Goal: Task Accomplishment & Management: Manage account settings

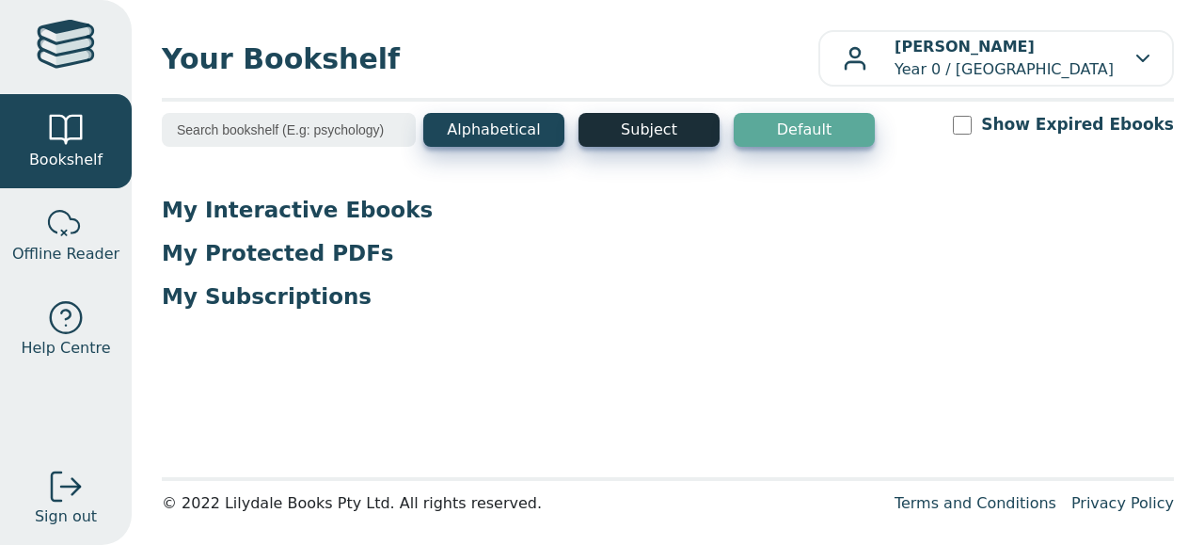
click at [646, 131] on button "Subject" at bounding box center [648, 130] width 141 height 34
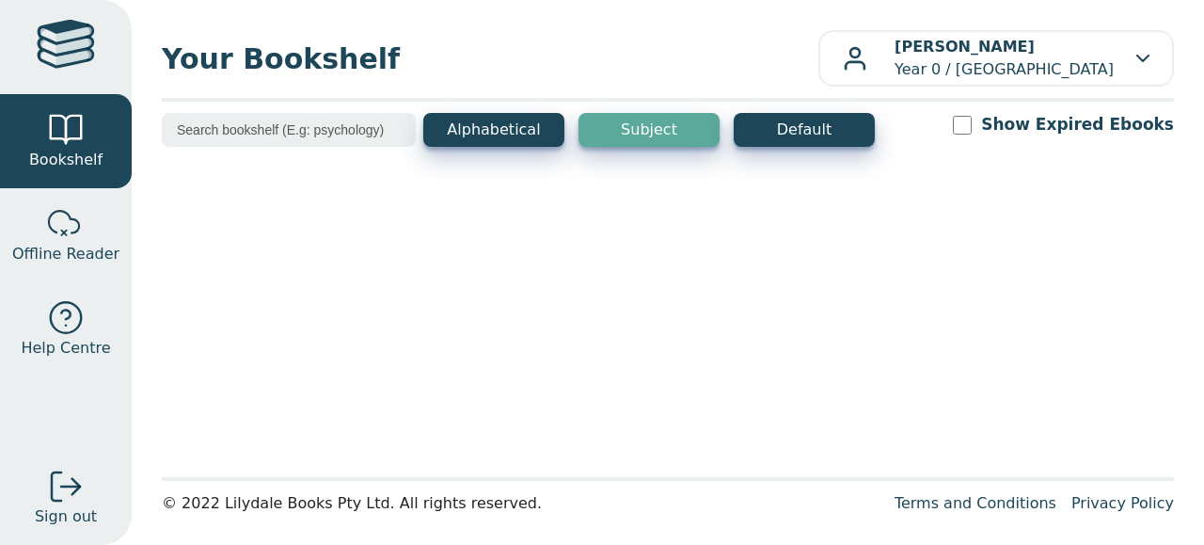
click at [643, 131] on button "Subject" at bounding box center [648, 130] width 141 height 34
click at [622, 126] on button "Subject" at bounding box center [648, 130] width 141 height 34
click at [68, 49] on div at bounding box center [66, 47] width 58 height 55
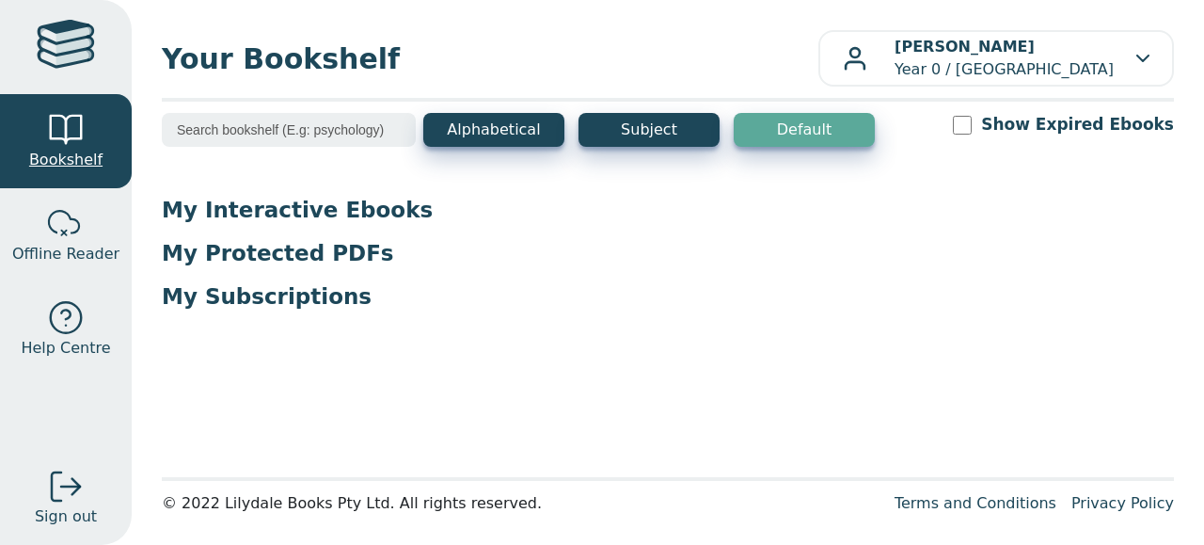
click at [66, 141] on div at bounding box center [66, 130] width 38 height 38
click at [64, 224] on div at bounding box center [66, 224] width 38 height 38
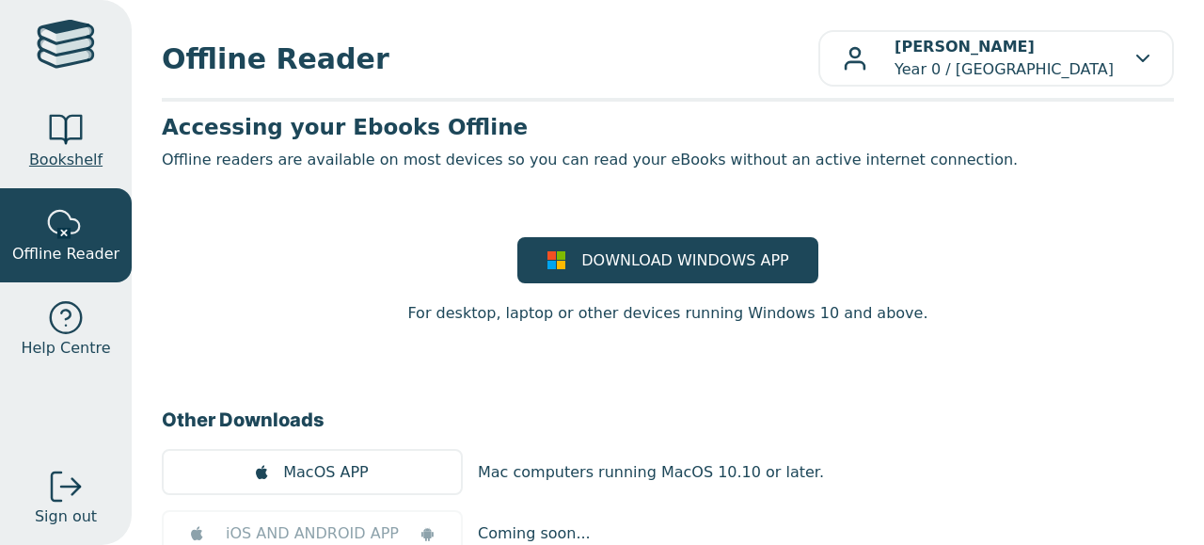
click at [58, 123] on div at bounding box center [66, 130] width 38 height 38
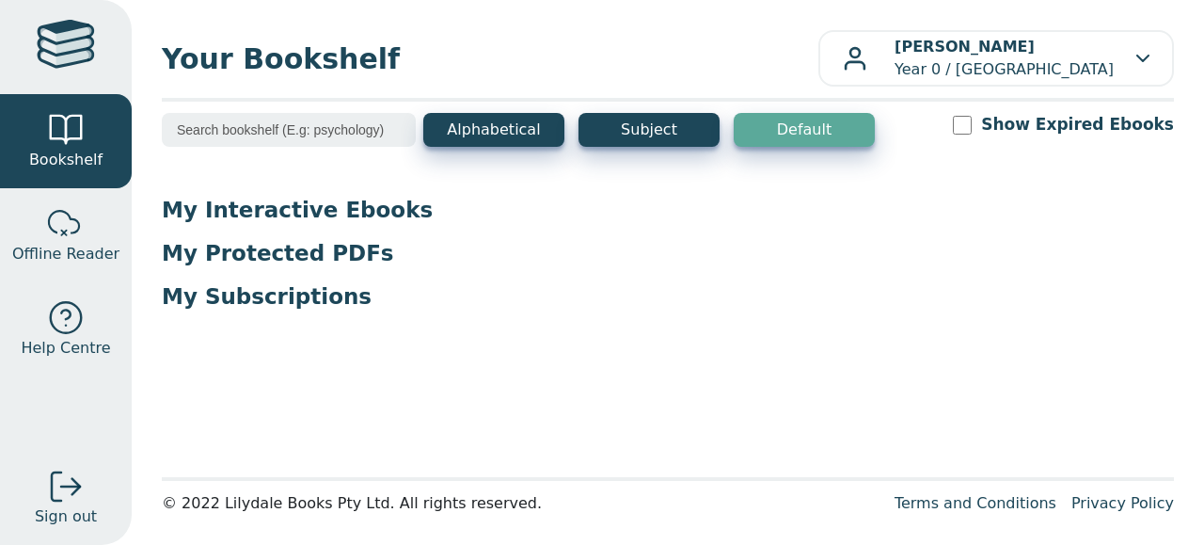
click at [234, 210] on p "My Interactive Ebooks" at bounding box center [668, 210] width 1012 height 28
click at [67, 41] on div at bounding box center [66, 47] width 58 height 55
click at [638, 134] on button "Subject" at bounding box center [648, 130] width 141 height 34
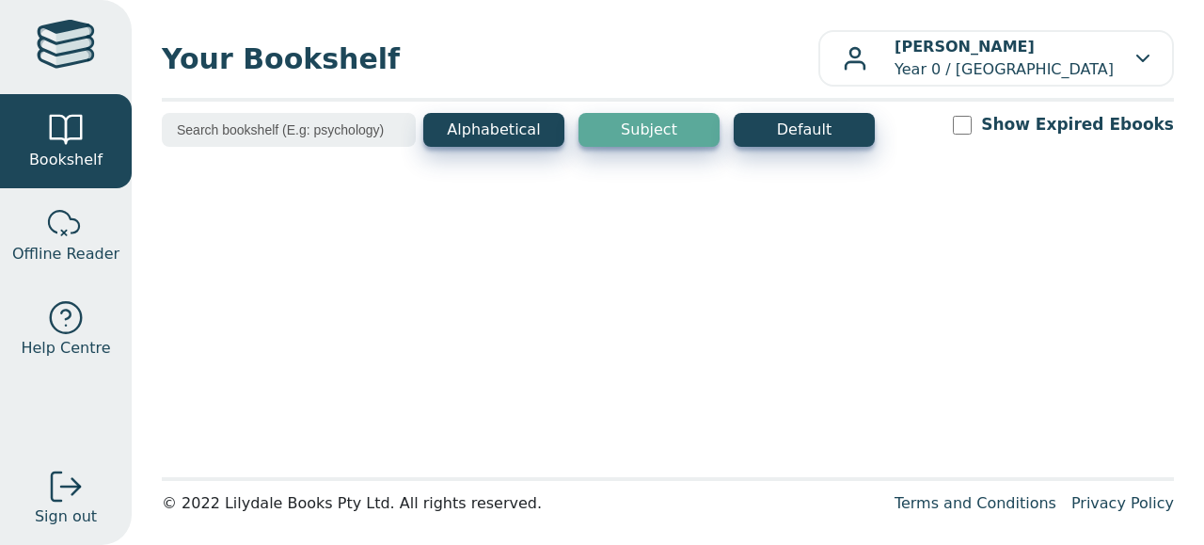
click at [638, 134] on button "Subject" at bounding box center [648, 130] width 141 height 34
click at [506, 126] on button "Alphabetical" at bounding box center [493, 130] width 141 height 34
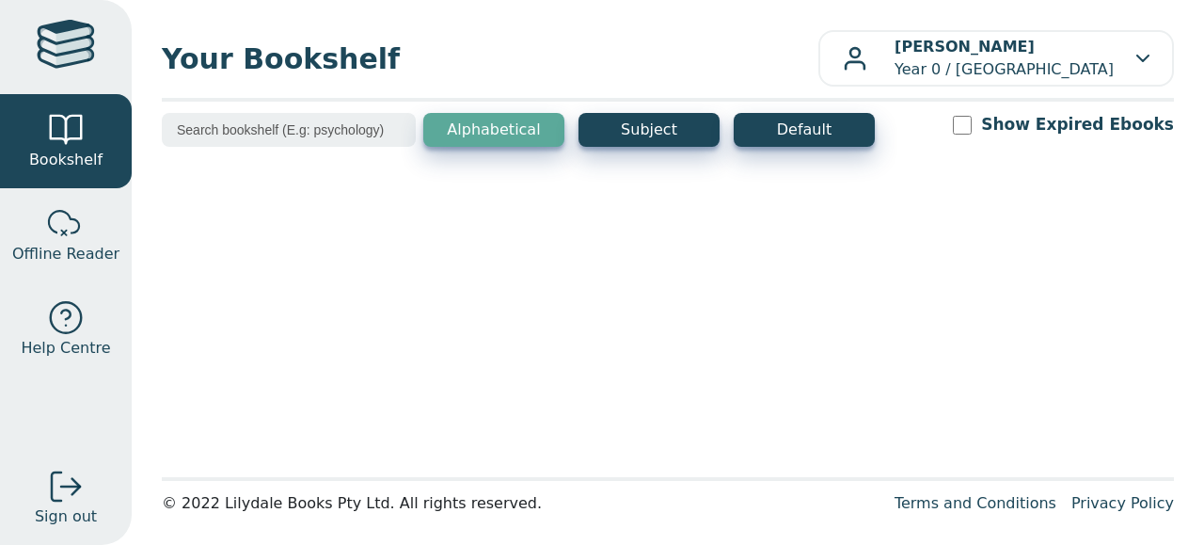
click at [506, 126] on button "Alphabetical" at bounding box center [493, 130] width 141 height 34
click at [59, 35] on div at bounding box center [66, 47] width 58 height 55
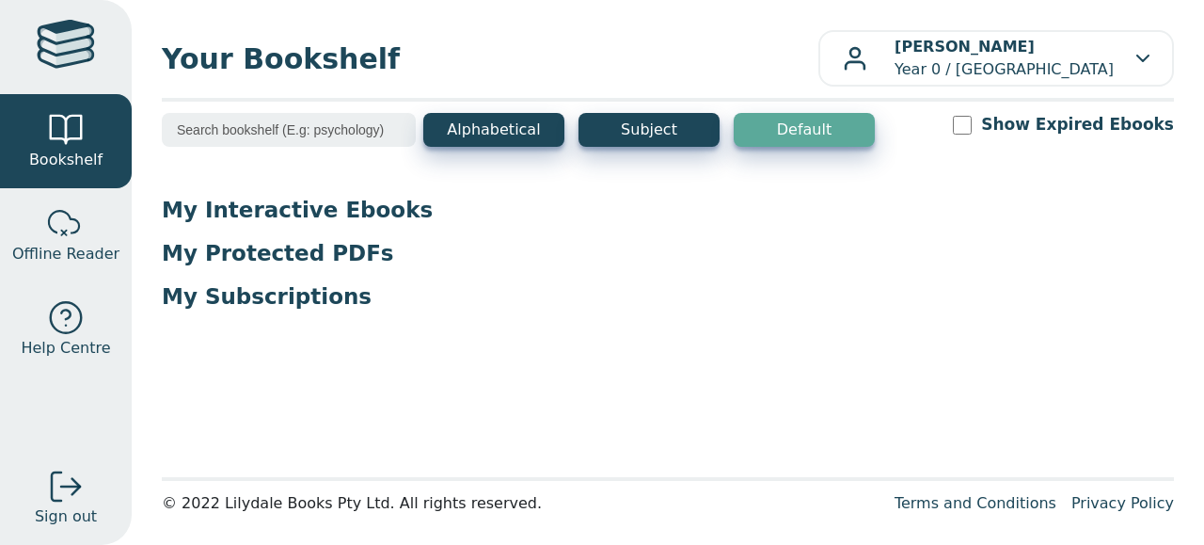
click at [71, 40] on div at bounding box center [66, 47] width 58 height 55
click at [66, 66] on div at bounding box center [66, 47] width 58 height 55
click at [72, 144] on div at bounding box center [66, 130] width 38 height 38
click at [504, 141] on button "Alphabetical" at bounding box center [493, 130] width 141 height 34
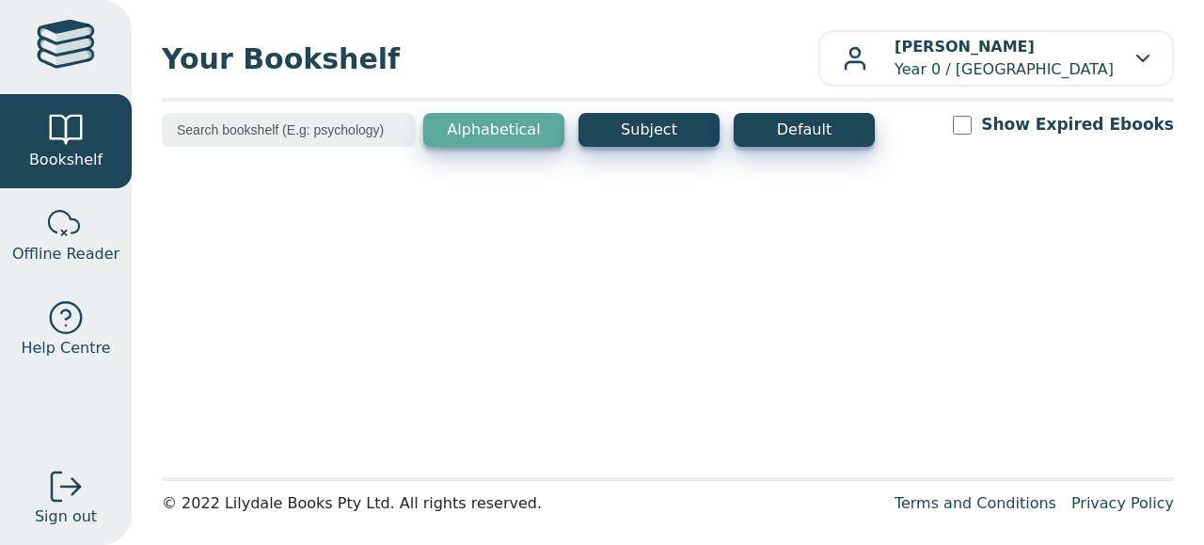
click at [972, 134] on input "Show Expired Ebooks" at bounding box center [962, 125] width 19 height 19
checkbox input "true"
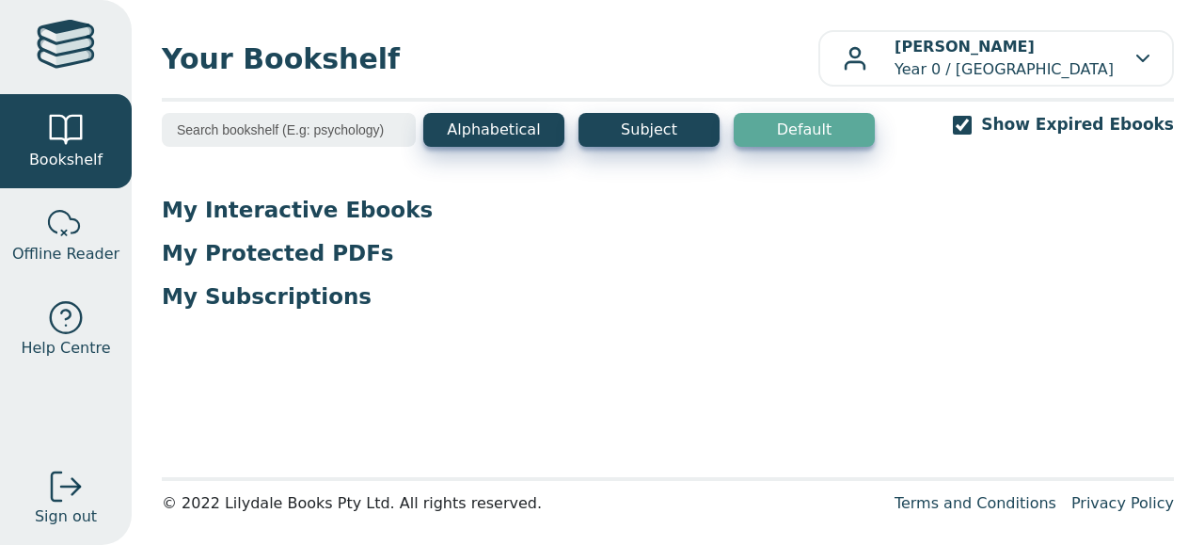
click at [325, 214] on p "My Interactive Ebooks" at bounding box center [668, 210] width 1012 height 28
click at [281, 214] on p "My Interactive Ebooks" at bounding box center [668, 210] width 1012 height 28
click at [481, 138] on button "Alphabetical" at bounding box center [493, 130] width 141 height 34
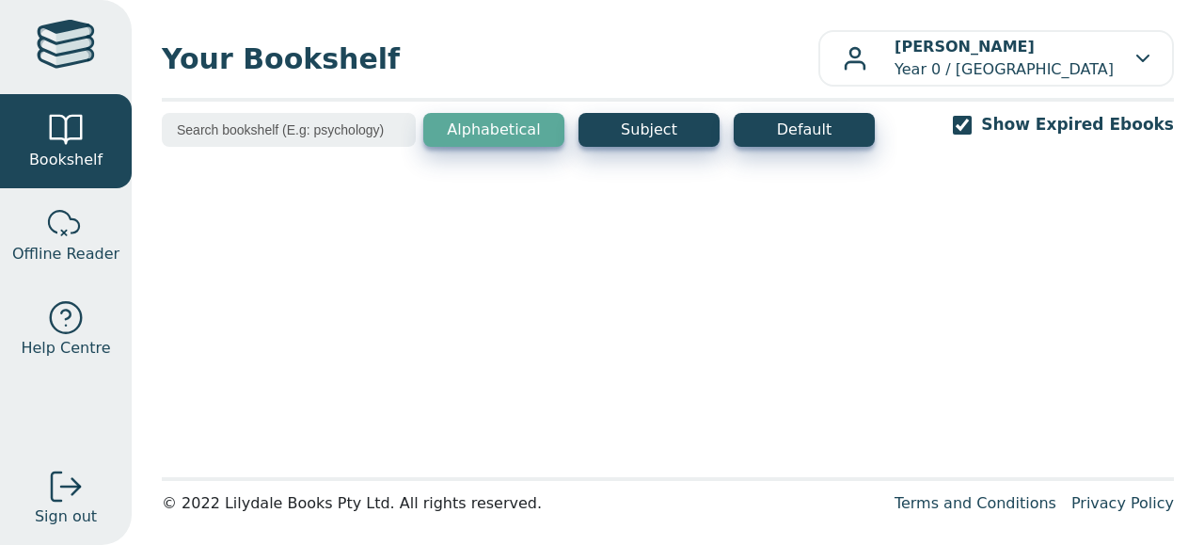
click at [493, 132] on button "Alphabetical" at bounding box center [493, 130] width 141 height 34
click at [666, 138] on button "Subject" at bounding box center [648, 130] width 141 height 34
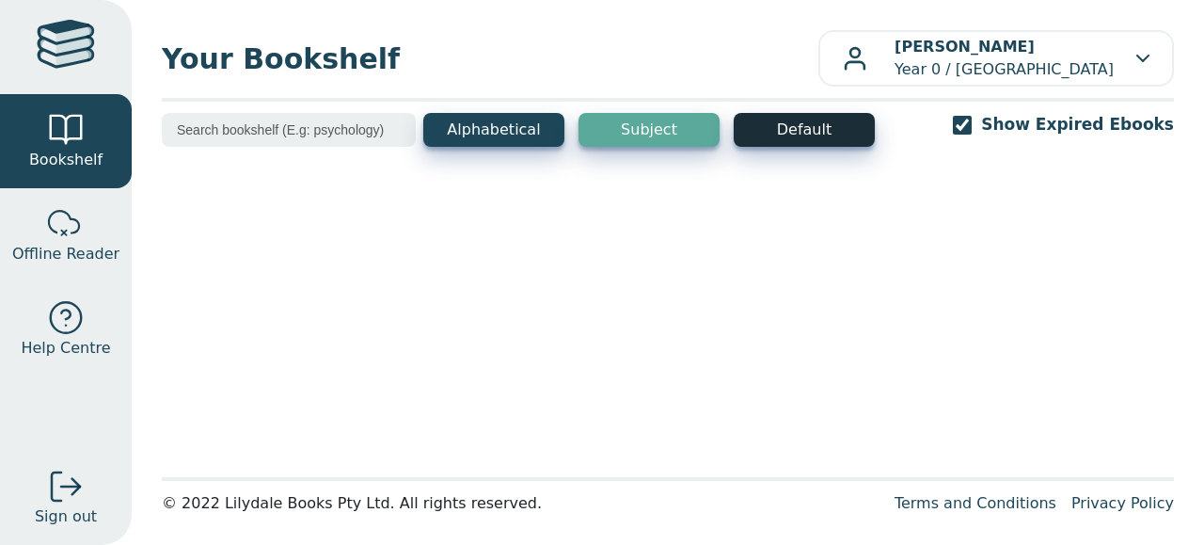
click at [820, 139] on button "Default" at bounding box center [804, 130] width 141 height 34
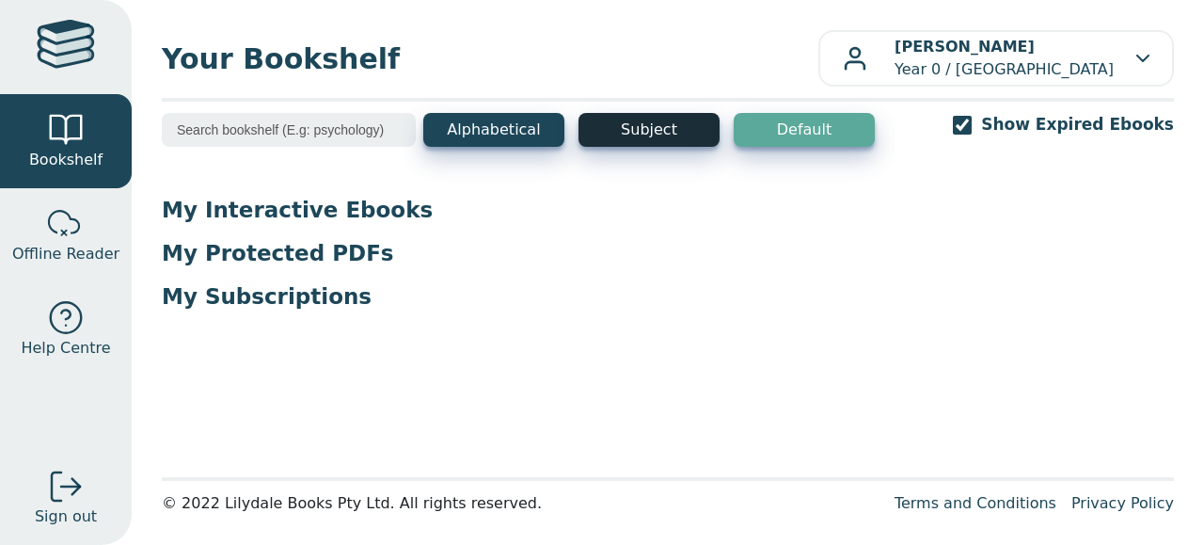
click at [667, 139] on button "Subject" at bounding box center [648, 130] width 141 height 34
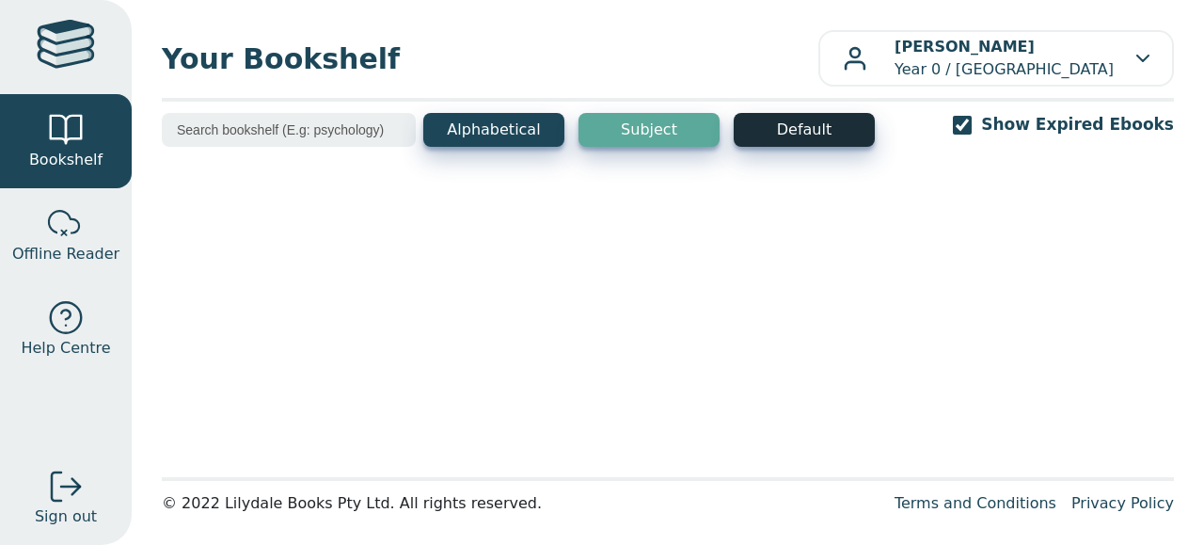
click at [804, 139] on button "Default" at bounding box center [804, 130] width 141 height 34
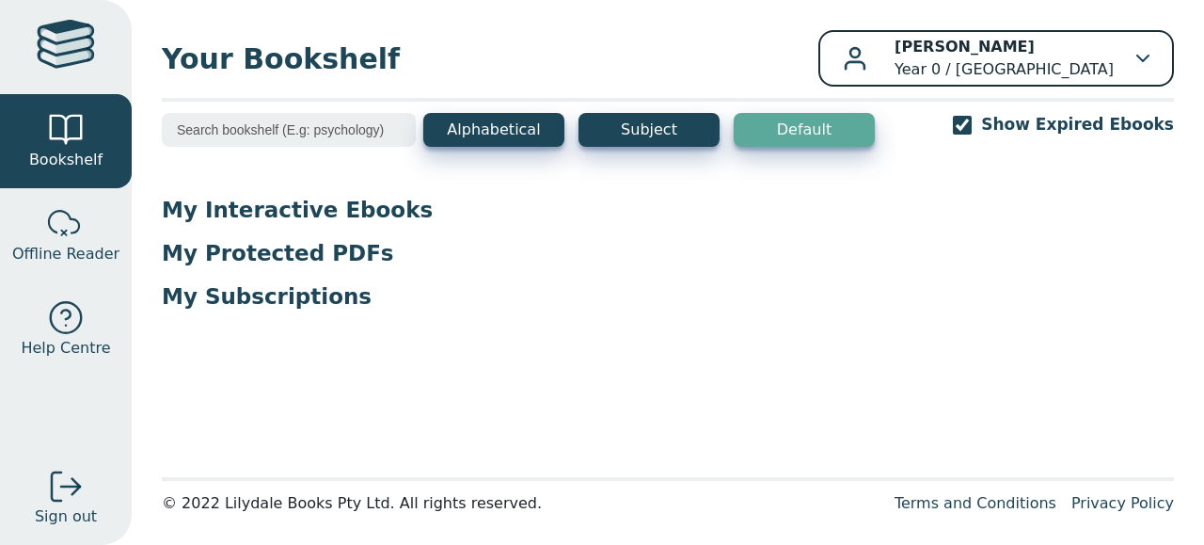
click at [1132, 53] on div "John Wright Year 0 / Rowville Secondary College" at bounding box center [996, 58] width 307 height 45
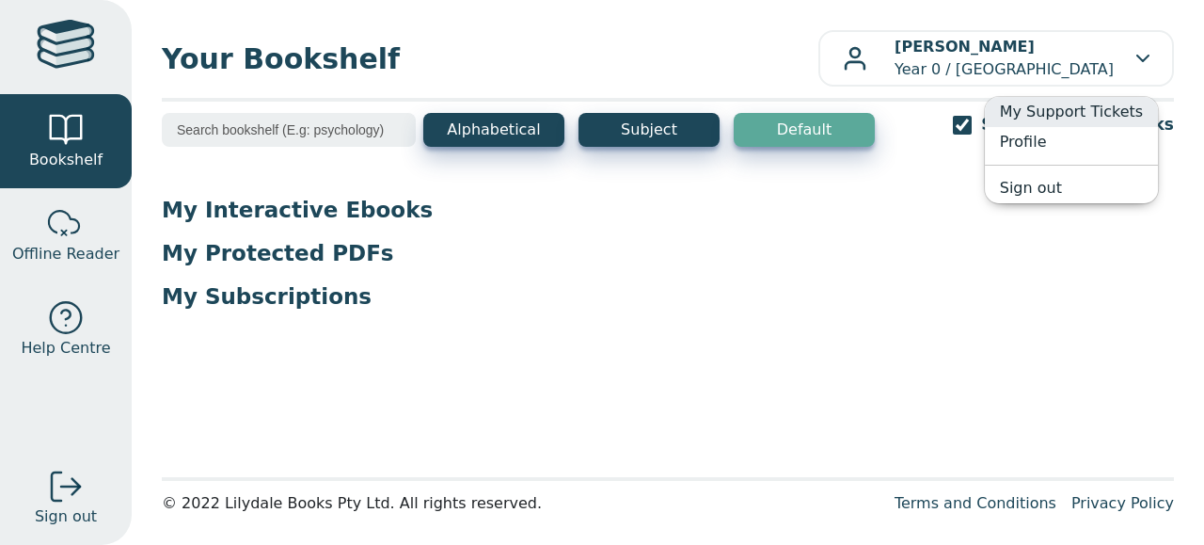
click at [1057, 114] on link "My Support Tickets" at bounding box center [1071, 112] width 173 height 30
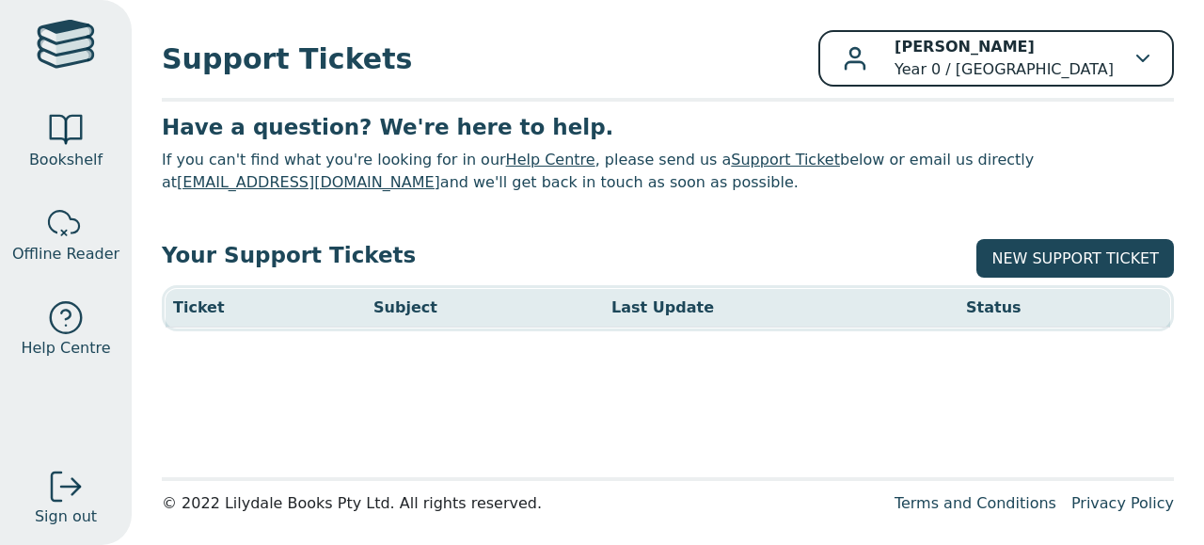
click at [1124, 51] on div "[PERSON_NAME] Year 0 / [GEOGRAPHIC_DATA]" at bounding box center [996, 58] width 307 height 45
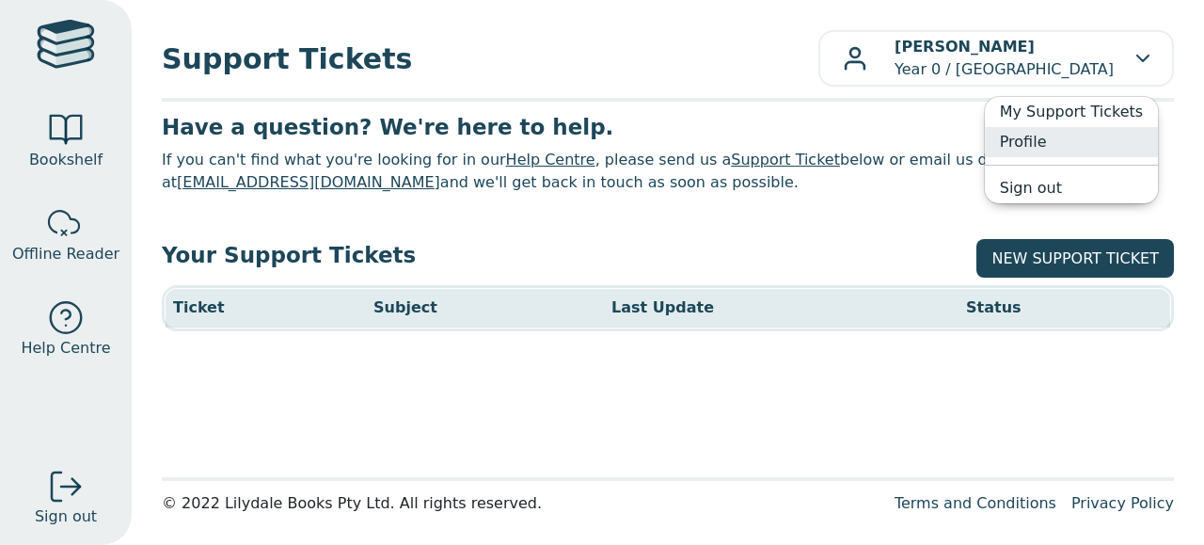
click at [1041, 140] on link "Profile" at bounding box center [1071, 142] width 173 height 30
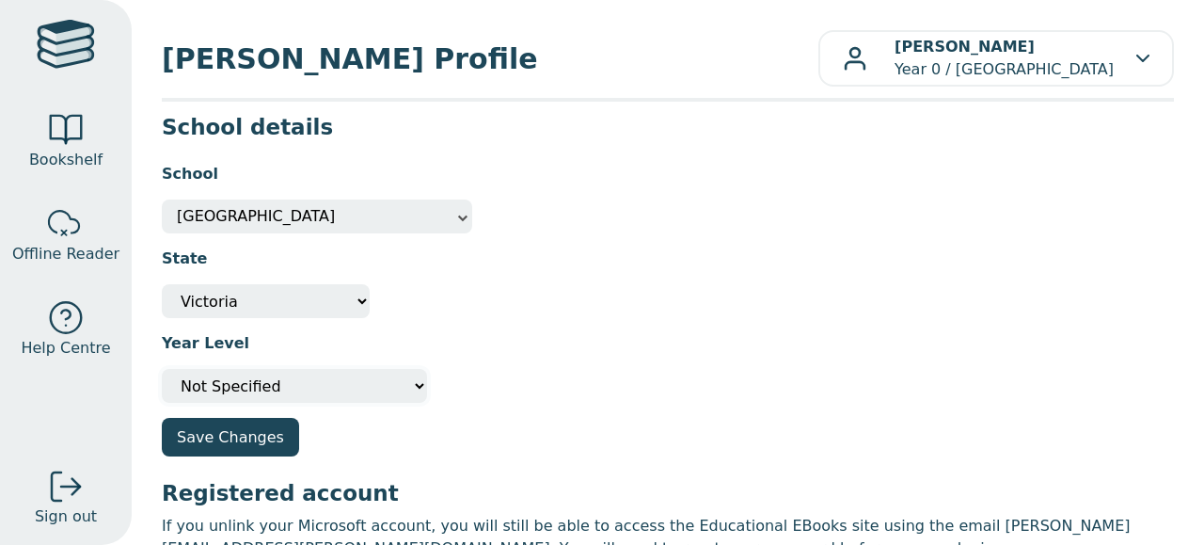
click at [388, 383] on select "Please select your year level Not Specified 7 8 9 10 11 12" at bounding box center [294, 386] width 265 height 34
select select "7"
click at [162, 369] on select "Please select your year level Not Specified 7 8 9 10 11 12" at bounding box center [294, 386] width 265 height 34
click at [467, 304] on div "State Not Specified [GEOGRAPHIC_DATA] International [GEOGRAPHIC_DATA] [GEOGRAPH…" at bounding box center [668, 275] width 1012 height 85
click at [66, 125] on div at bounding box center [66, 130] width 38 height 38
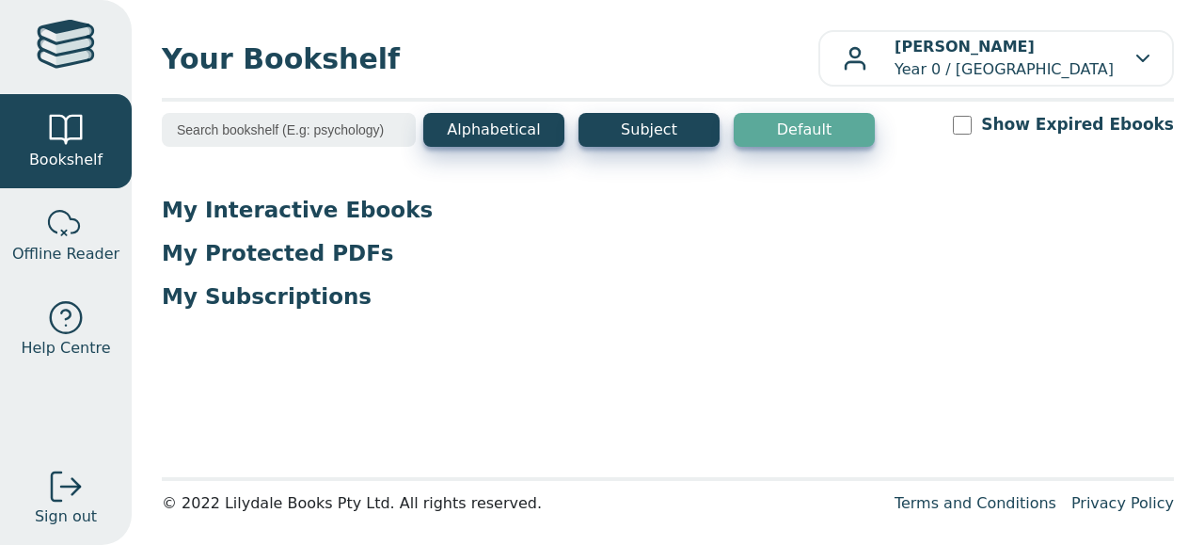
click at [66, 125] on div at bounding box center [66, 130] width 38 height 38
